Goal: Navigation & Orientation: Understand site structure

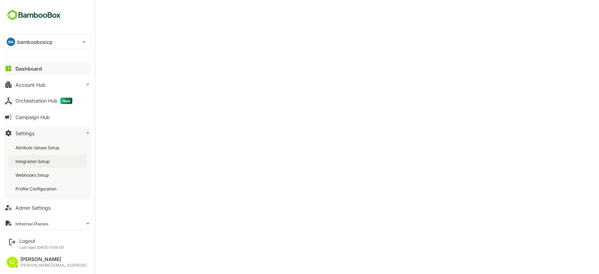
click at [41, 159] on div "Integration Setup" at bounding box center [32, 161] width 35 height 6
click at [34, 195] on div "Profile Configuration" at bounding box center [47, 188] width 79 height 13
click at [43, 160] on div "Integration Setup" at bounding box center [32, 161] width 35 height 6
click at [79, 87] on button "Account Hub" at bounding box center [48, 85] width 88 height 14
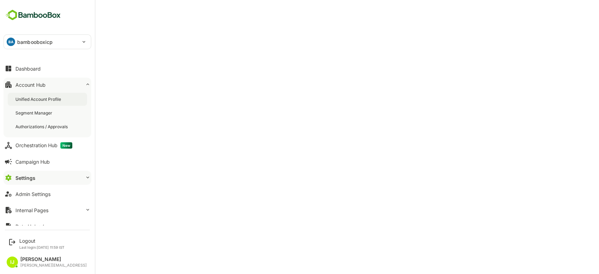
click at [66, 100] on div "Unified Account Profile" at bounding box center [47, 99] width 79 height 13
click at [41, 177] on button "Settings" at bounding box center [48, 178] width 88 height 14
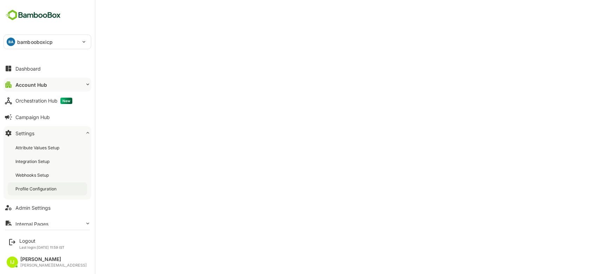
click at [42, 186] on div "Profile Configuration" at bounding box center [36, 189] width 42 height 6
click at [15, 66] on div "Dashboard" at bounding box center [27, 69] width 25 height 6
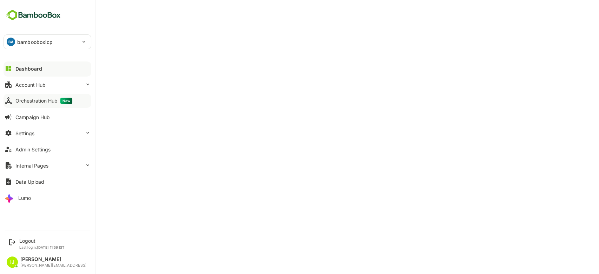
click at [41, 103] on div "Orchestration Hub New" at bounding box center [43, 101] width 57 height 6
click at [34, 100] on div "Orchestration Hub New" at bounding box center [45, 101] width 60 height 6
click at [17, 69] on div "Dashboard" at bounding box center [27, 69] width 25 height 6
